Goal: Task Accomplishment & Management: Manage account settings

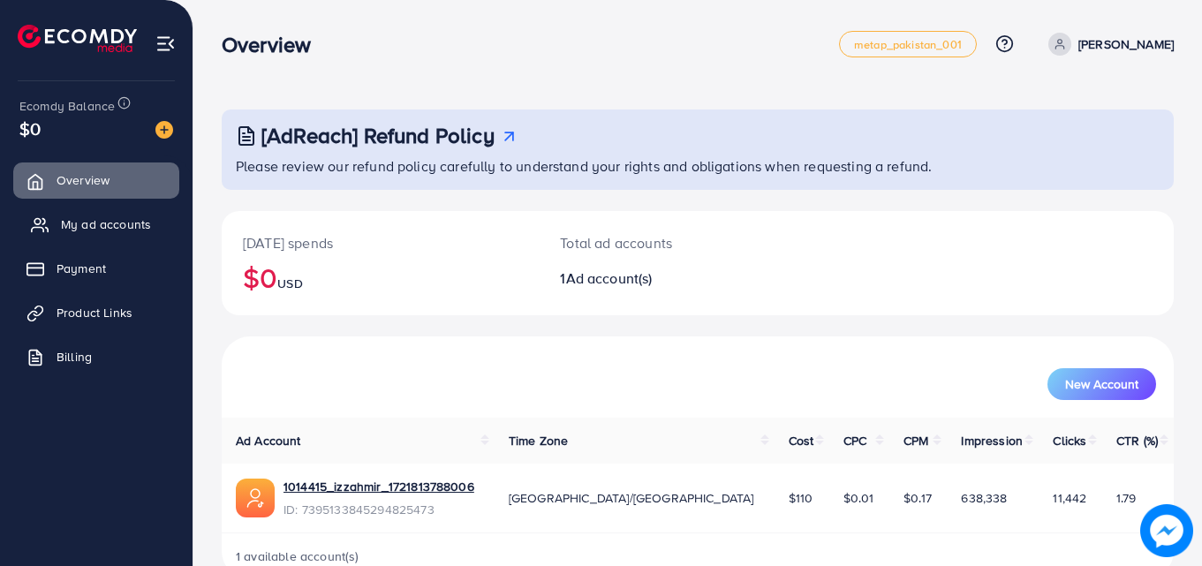
click at [142, 228] on span "My ad accounts" at bounding box center [106, 224] width 90 height 18
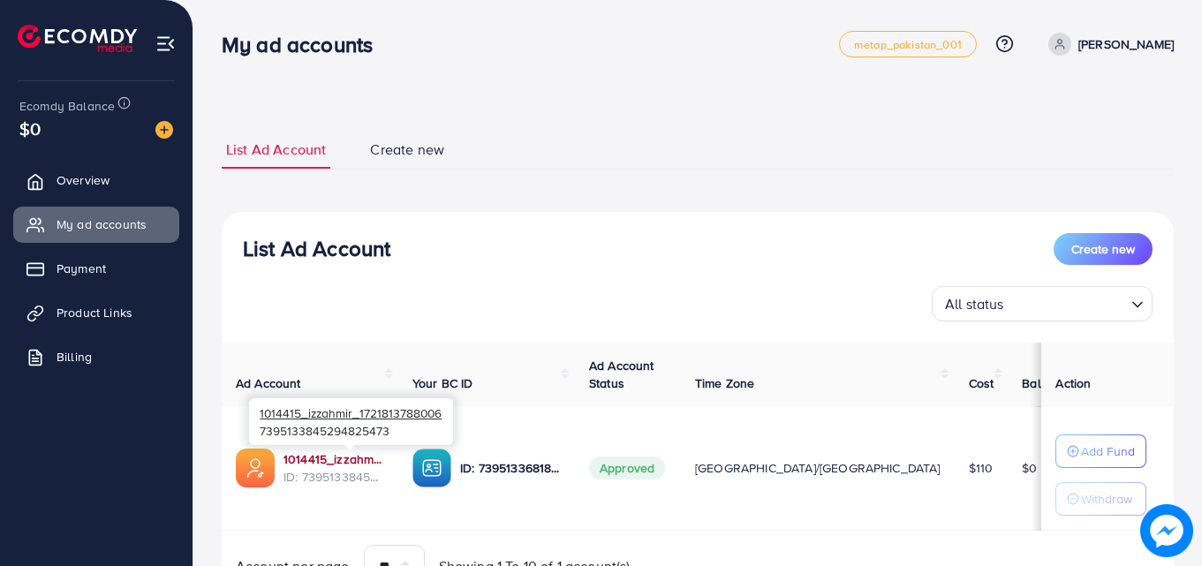
click at [344, 460] on link "1014415_izzahmir_1721813788006" at bounding box center [333, 459] width 101 height 18
click at [328, 445] on div "1014415_izzahmir_1721813788006 7395133845294825473" at bounding box center [351, 421] width 204 height 57
click at [337, 456] on link "1014415_izzahmir_1721813788006" at bounding box center [333, 459] width 101 height 18
